Goal: Find specific page/section: Find specific page/section

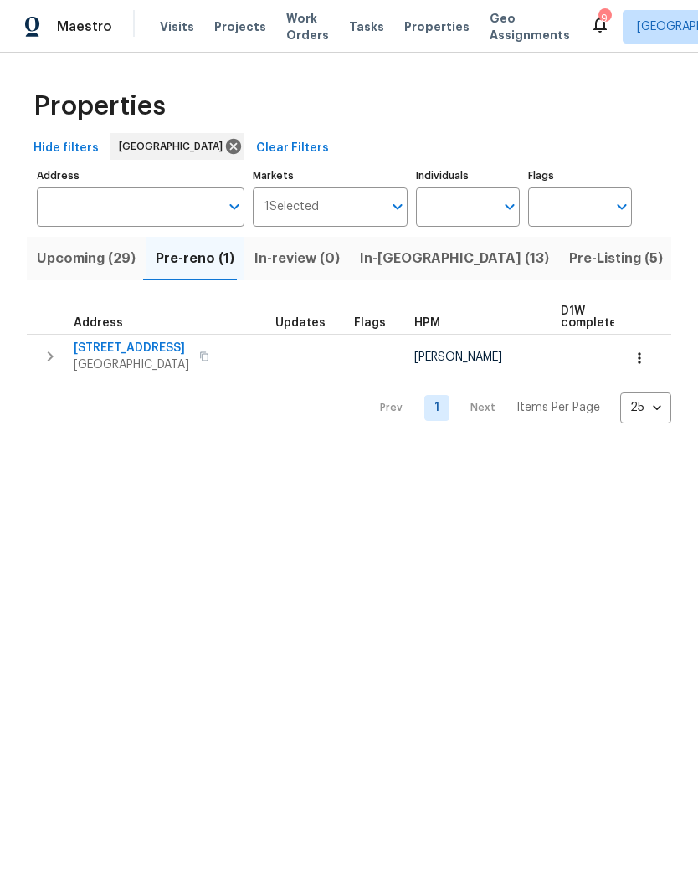
scroll to position [0, 53]
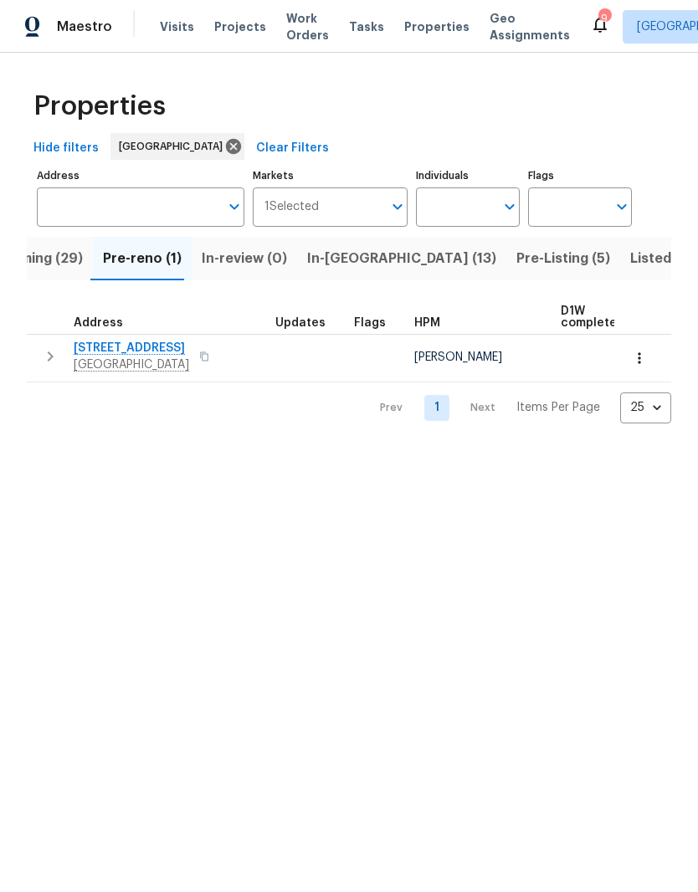
click at [491, 206] on input "Individuals" at bounding box center [455, 207] width 79 height 39
type input "[PERSON_NAME]"
click at [449, 264] on input "checkbox" at bounding box center [446, 260] width 35 height 35
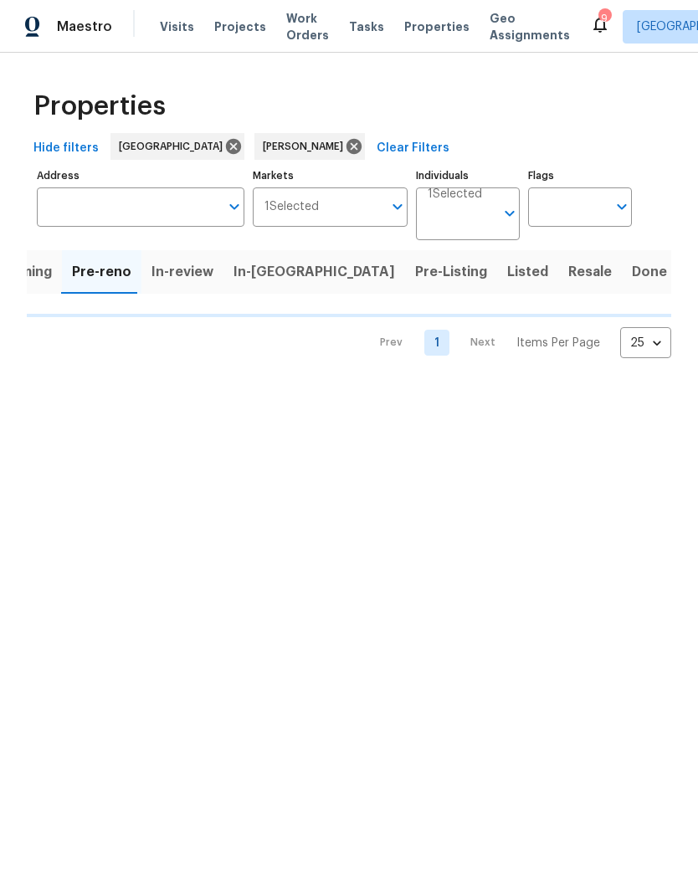
scroll to position [0, 15]
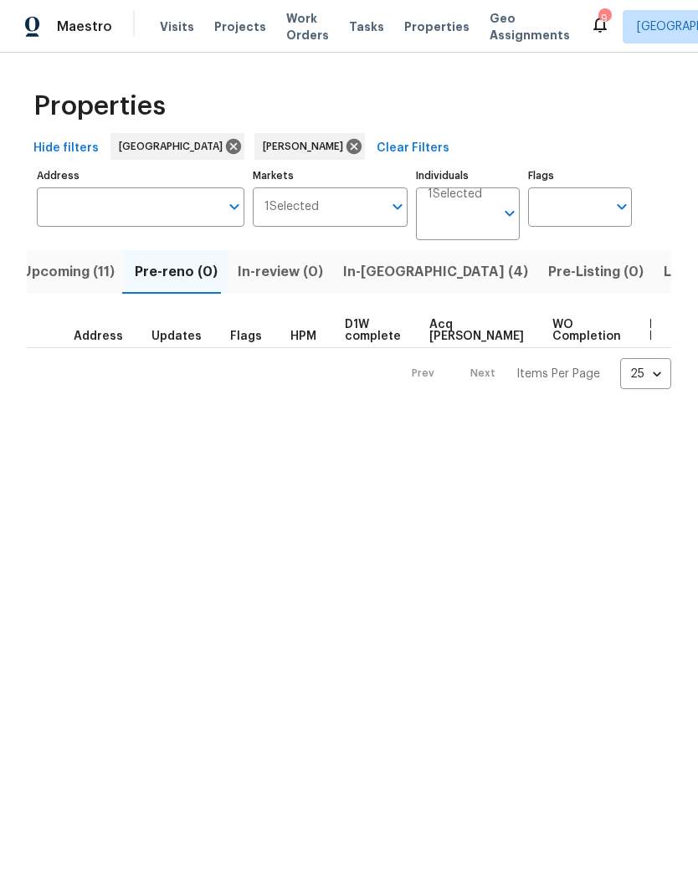
click at [71, 280] on span "Upcoming (11)" at bounding box center [68, 271] width 93 height 23
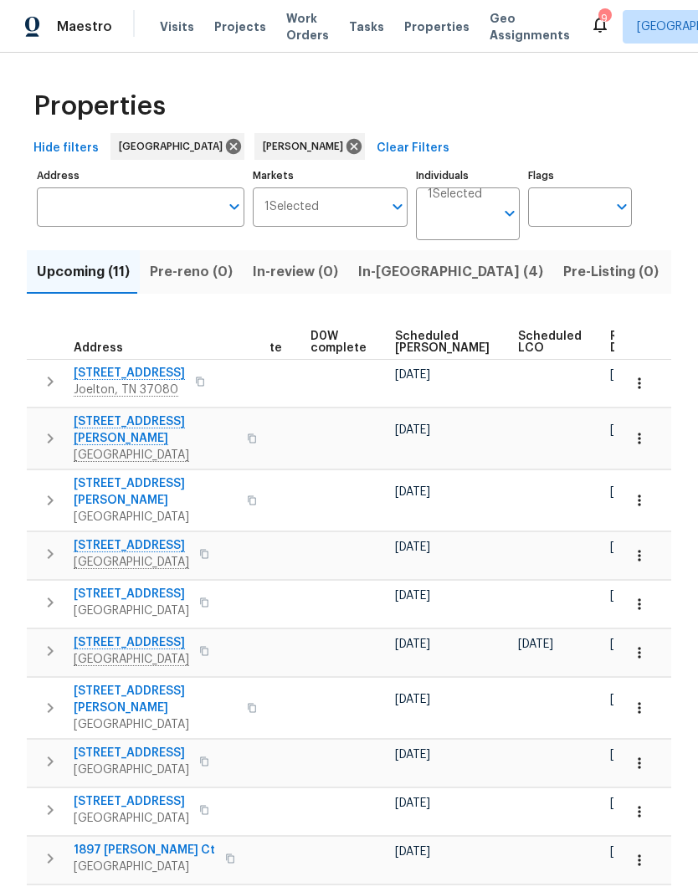
scroll to position [0, 421]
click at [610, 338] on span "Ready Date" at bounding box center [628, 342] width 37 height 23
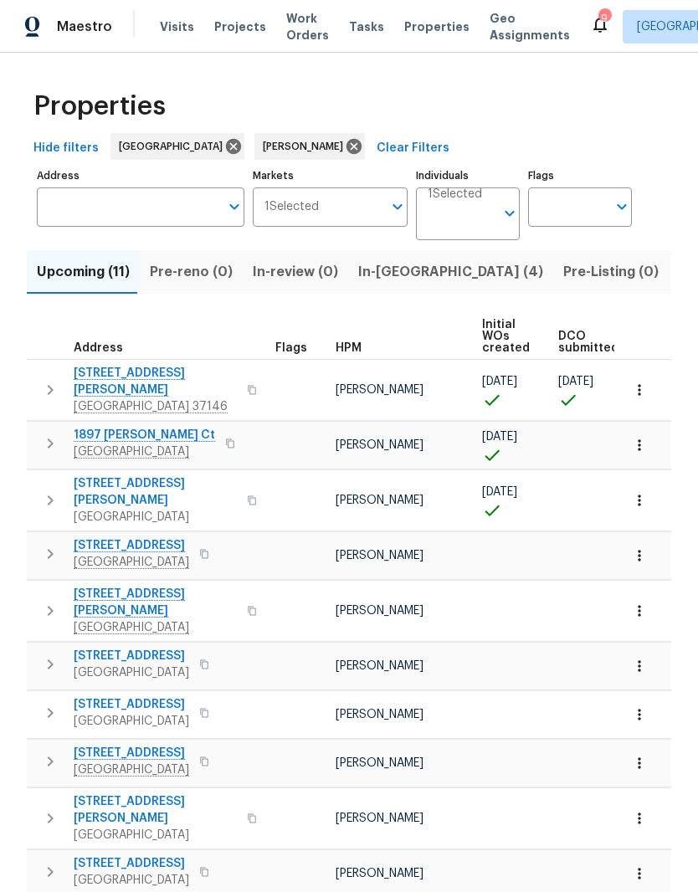
click at [141, 375] on span "157 Gabriella Ct" at bounding box center [155, 381] width 163 height 33
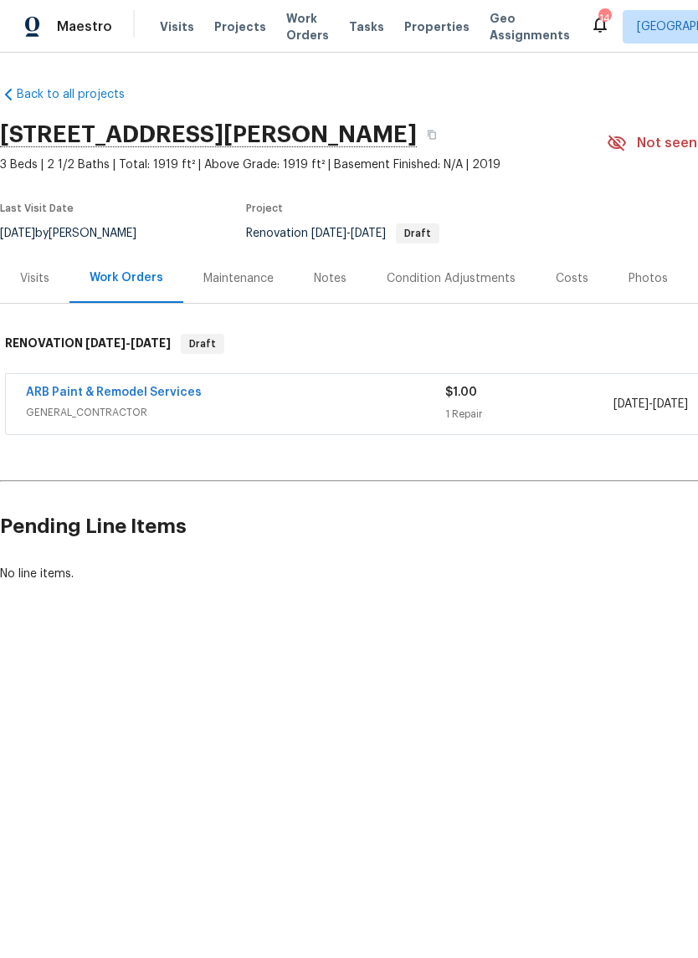
click at [463, 281] on div "Condition Adjustments" at bounding box center [451, 278] width 129 height 17
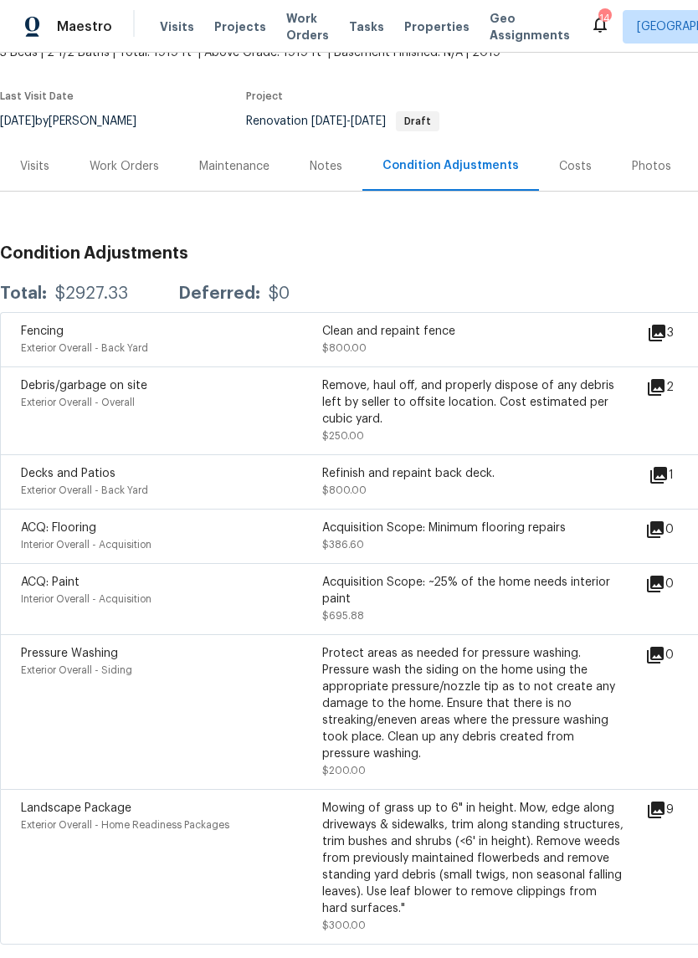
scroll to position [120, 0]
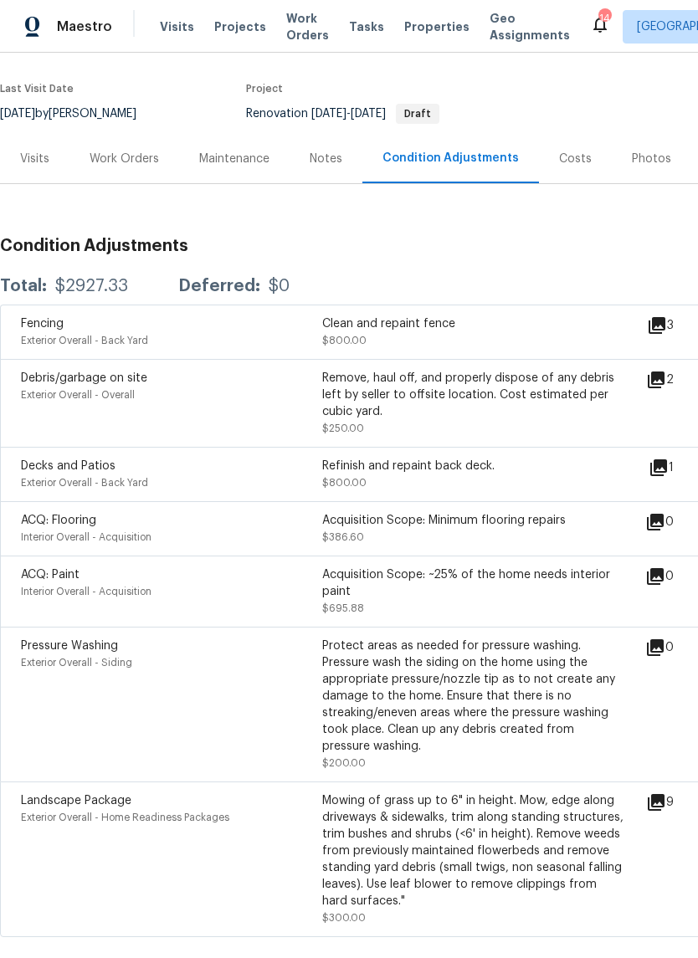
click at [337, 160] on div "Notes" at bounding box center [326, 159] width 33 height 17
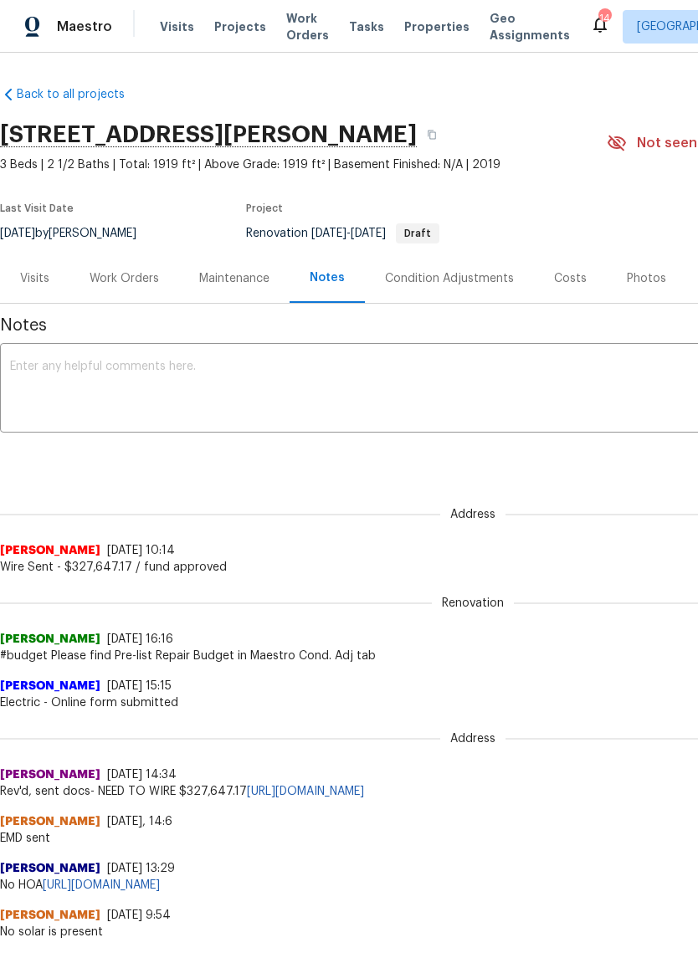
click at [136, 279] on div "Work Orders" at bounding box center [124, 278] width 69 height 17
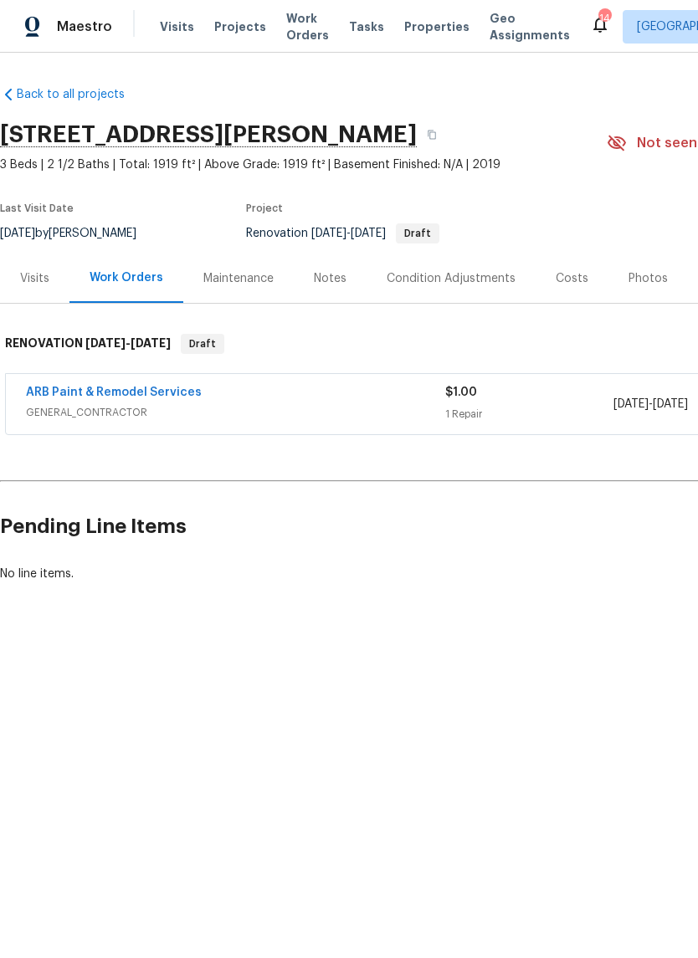
click at [429, 285] on div "Condition Adjustments" at bounding box center [451, 278] width 129 height 17
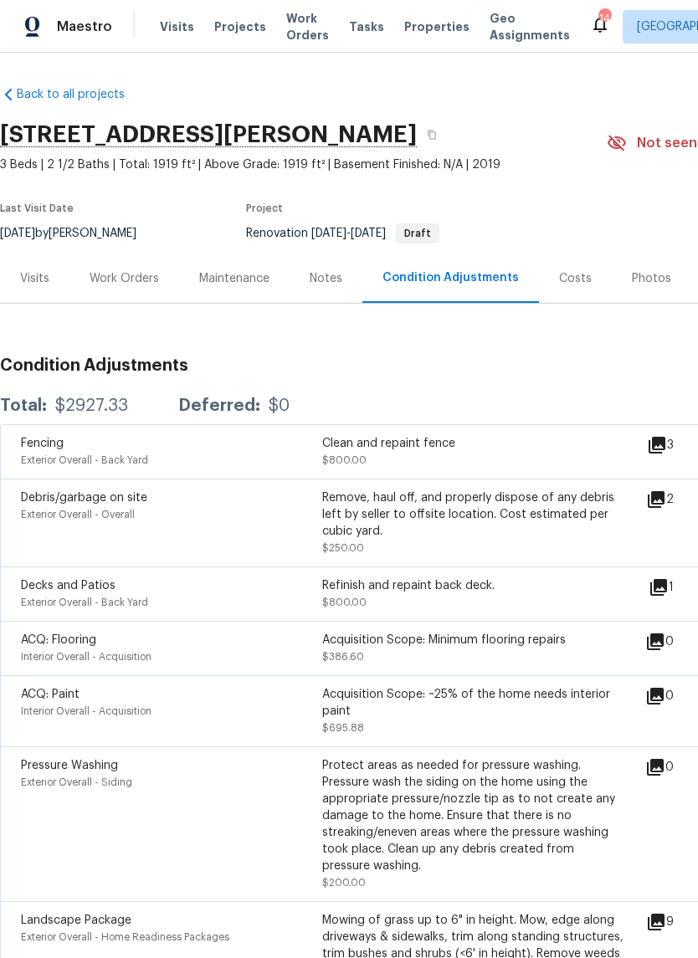
click at [32, 285] on div "Visits" at bounding box center [34, 278] width 29 height 17
